Goal: Connect with others: Connect with others

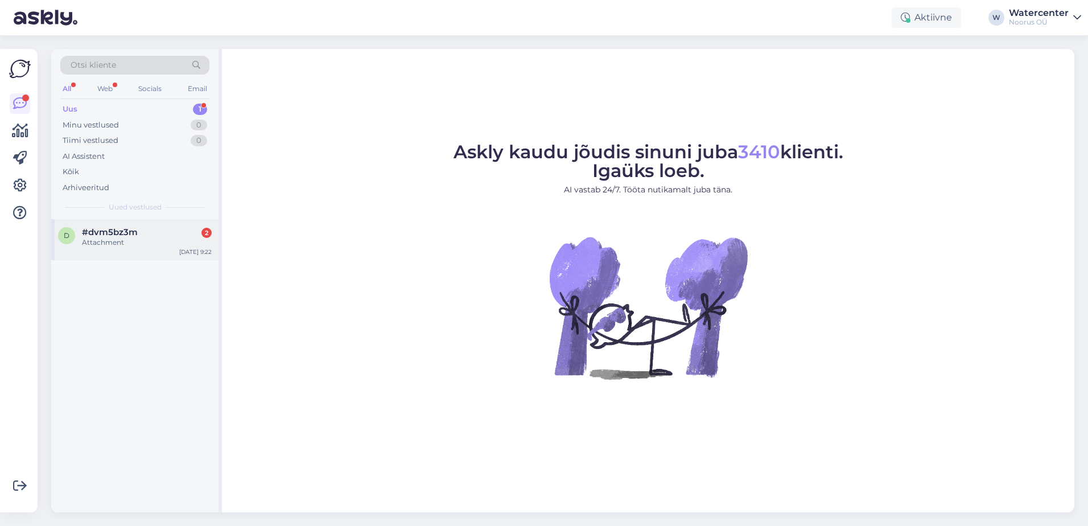
click at [146, 233] on div "#dvm5bz3m 2" at bounding box center [147, 232] width 130 height 10
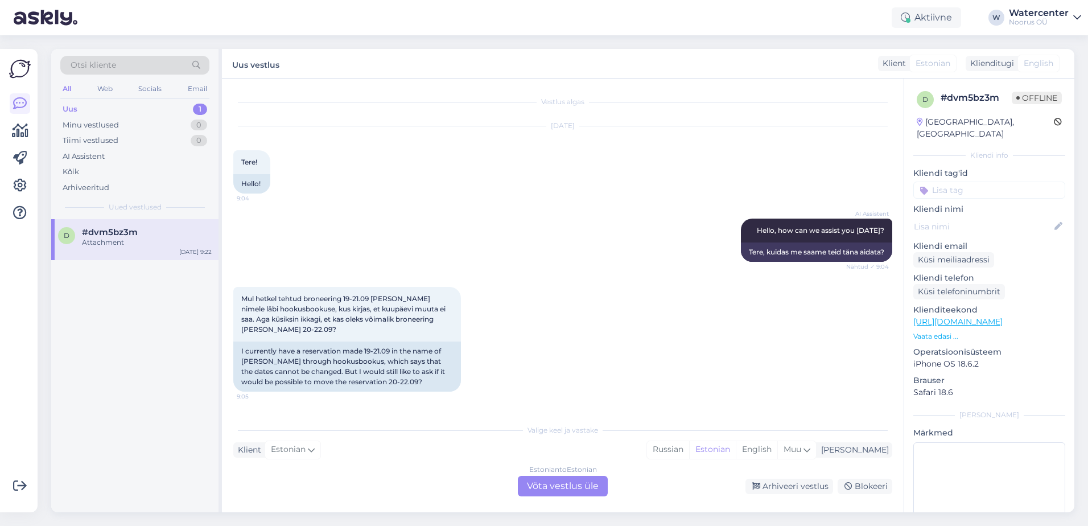
scroll to position [225, 0]
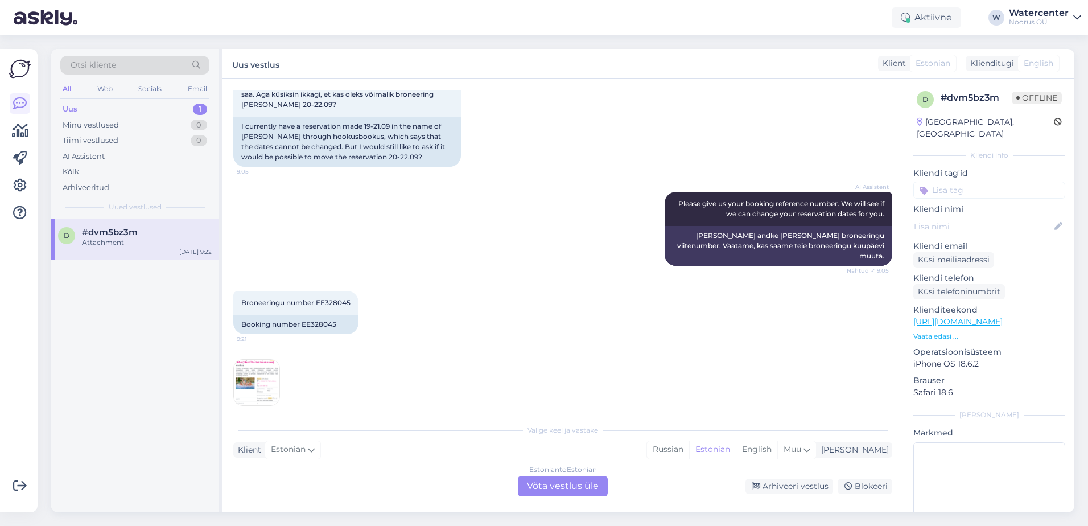
click at [252, 373] on img at bounding box center [257, 383] width 46 height 46
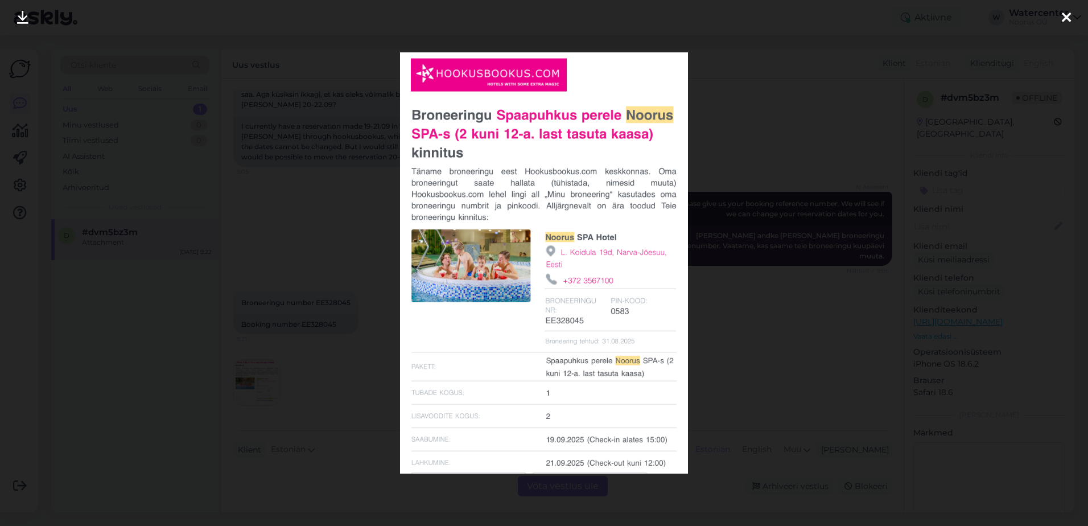
click at [791, 69] on div at bounding box center [544, 263] width 1088 height 526
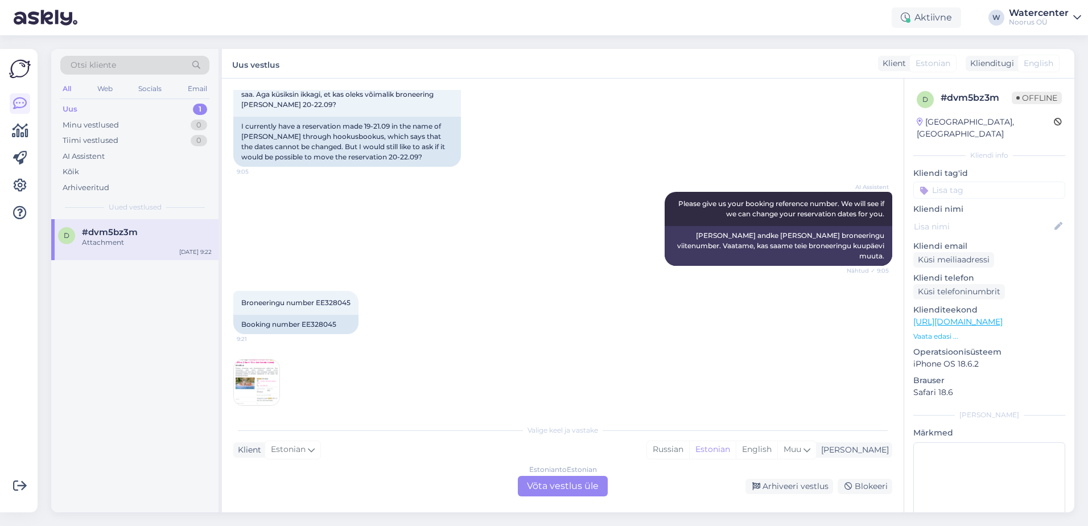
click at [557, 486] on div "Estonian to Estonian Võta vestlus üle" at bounding box center [563, 486] width 90 height 20
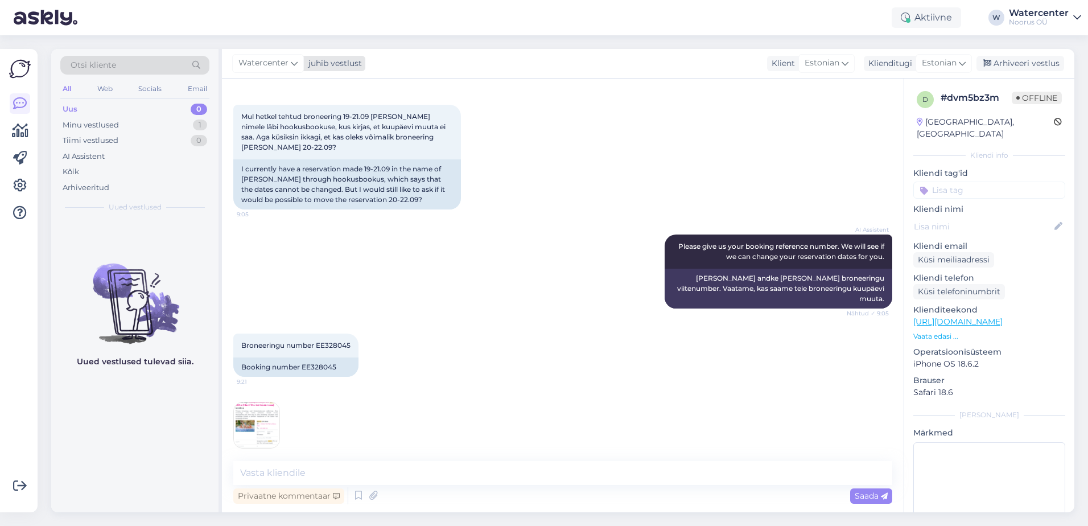
click at [274, 60] on span "Watercenter" at bounding box center [263, 63] width 50 height 13
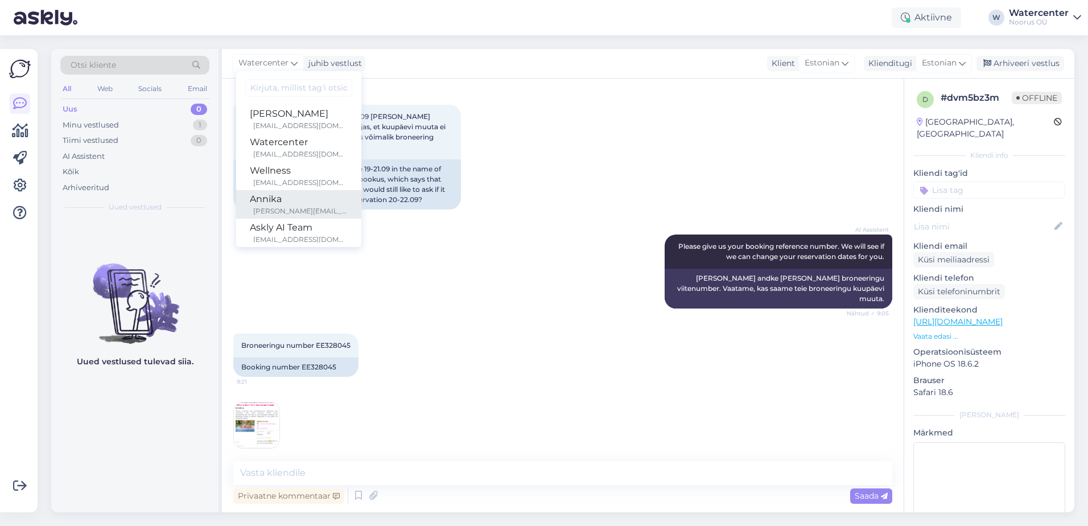
click at [295, 202] on div "Annika" at bounding box center [299, 199] width 98 height 14
